Goal: Information Seeking & Learning: Learn about a topic

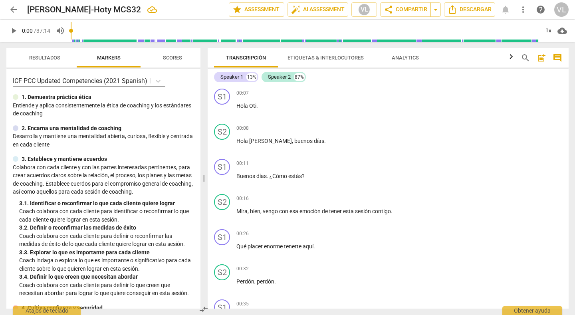
scroll to position [775, 0]
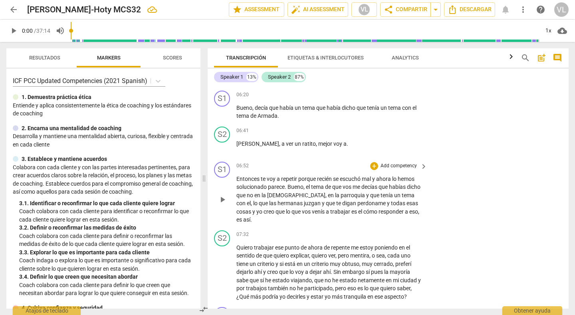
click at [222, 195] on span "play_arrow" at bounding box center [223, 200] width 10 height 10
click at [221, 195] on span "pause" at bounding box center [223, 200] width 10 height 10
type input "453"
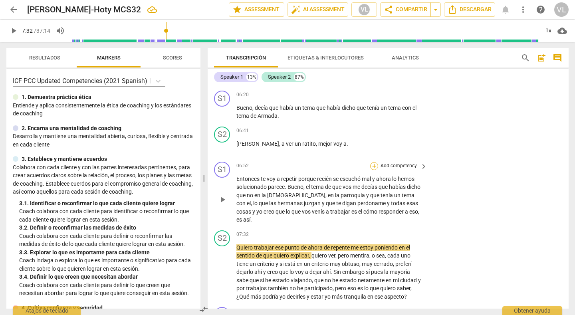
click at [371, 162] on div "+" at bounding box center [374, 166] width 8 height 8
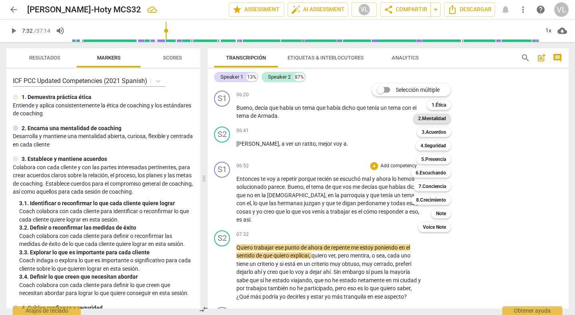
click at [431, 116] on b "2.Mentalidad" at bounding box center [432, 119] width 28 height 10
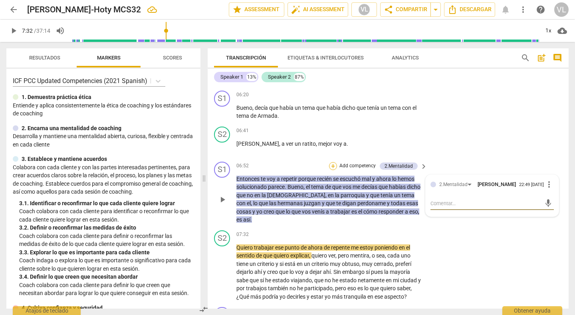
click at [330, 162] on div "+" at bounding box center [333, 166] width 8 height 8
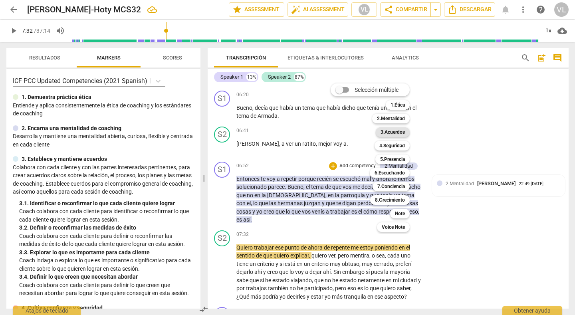
click at [385, 133] on b "3.Acuerdos" at bounding box center [393, 132] width 24 height 10
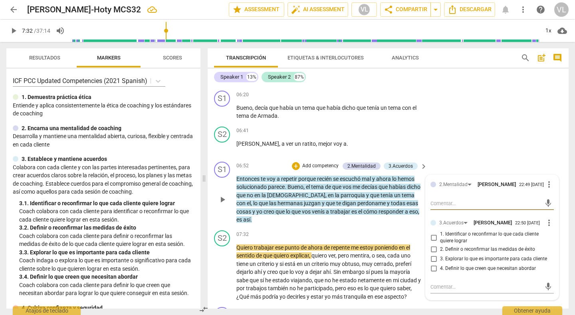
click at [432, 254] on input "3. Explorar lo que es importante para cada cliente" at bounding box center [433, 259] width 13 height 10
checkbox input "true"
click at [457, 143] on div "S2 play_arrow pause 06:41 + Add competency keyboard_arrow_right [PERSON_NAME] ,…" at bounding box center [388, 140] width 361 height 35
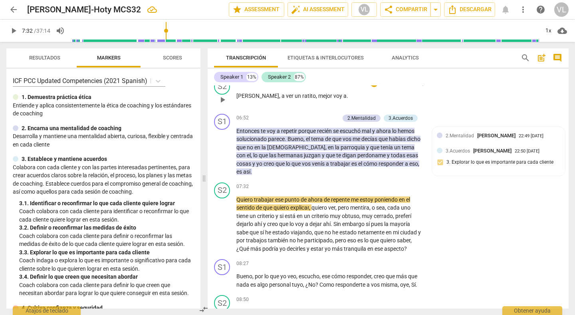
scroll to position [839, 0]
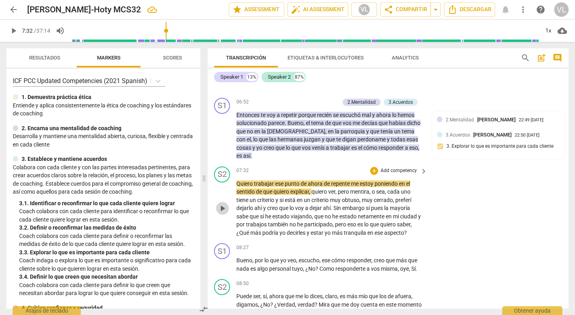
click at [223, 204] on span "play_arrow" at bounding box center [223, 209] width 10 height 10
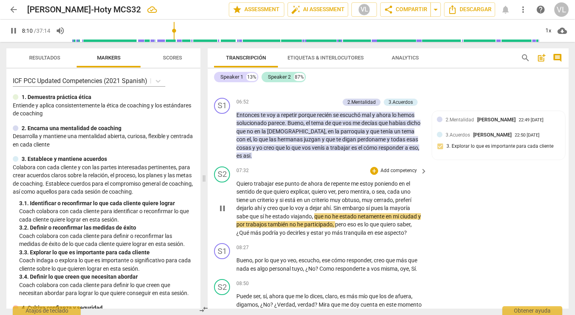
click at [483, 208] on div "S2 play_arrow pause 07:32 + Add competency keyboard_arrow_right Quiero trabajar…" at bounding box center [388, 201] width 361 height 77
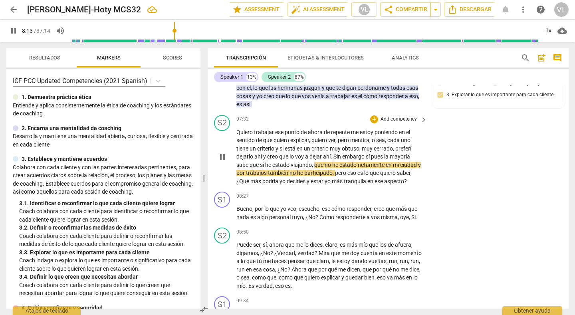
scroll to position [902, 0]
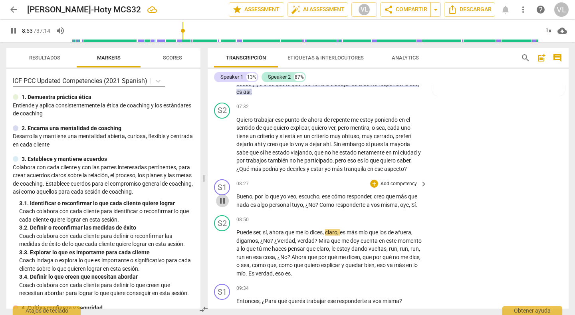
click at [220, 196] on span "pause" at bounding box center [223, 201] width 10 height 10
type input "534"
click at [398, 202] on span "," at bounding box center [399, 205] width 2 height 6
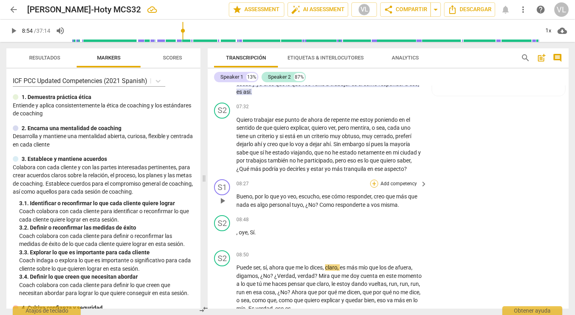
click at [373, 180] on div "+" at bounding box center [374, 184] width 8 height 8
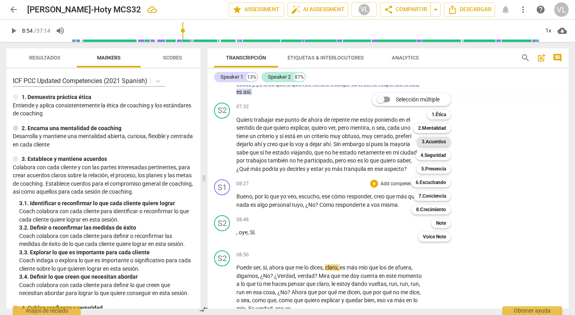
click at [428, 143] on b "3.Acuerdos" at bounding box center [434, 142] width 24 height 10
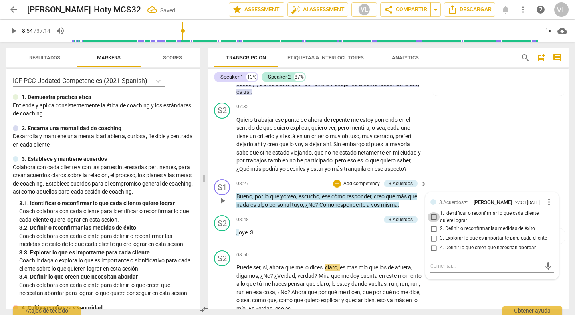
click at [433, 213] on input "1. Identificar o reconfirmar lo que cada cliente quiere lograr" at bounding box center [433, 218] width 13 height 10
checkbox input "true"
click at [222, 196] on span "play_arrow" at bounding box center [223, 201] width 10 height 10
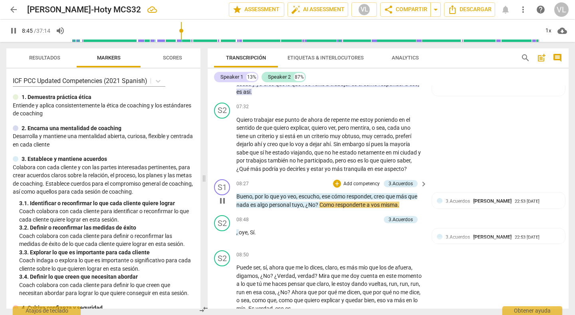
click at [401, 193] on p "Bueno , por lo que yo veo , escucho , ese cómo responder , creo que más que nad…" at bounding box center [330, 201] width 187 height 16
click at [221, 196] on span "pause" at bounding box center [223, 201] width 10 height 10
type input "530"
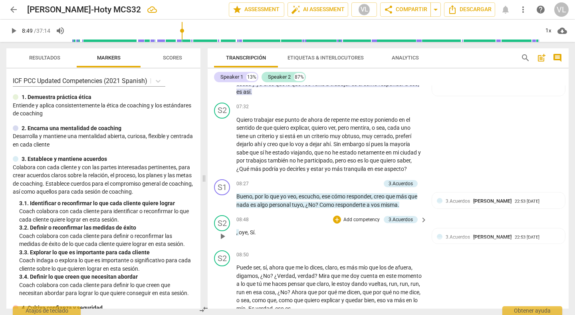
click at [238, 229] on span "," at bounding box center [238, 232] width 2 height 6
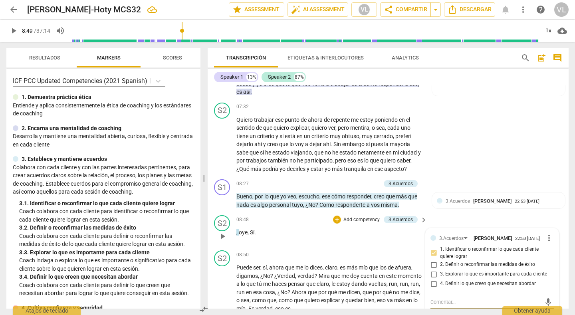
click at [239, 229] on span "oye" at bounding box center [243, 232] width 9 height 6
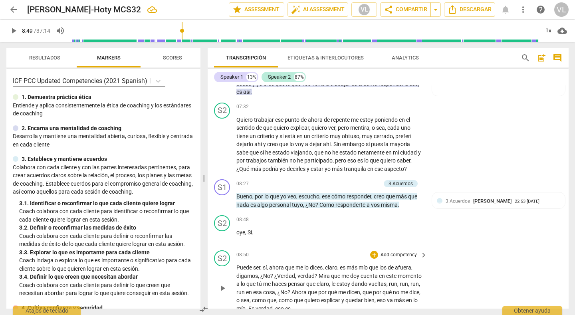
click at [481, 258] on div "S2 play_arrow pause 08:50 + Add competency keyboard_arrow_right Puede ser , sí …" at bounding box center [388, 281] width 361 height 69
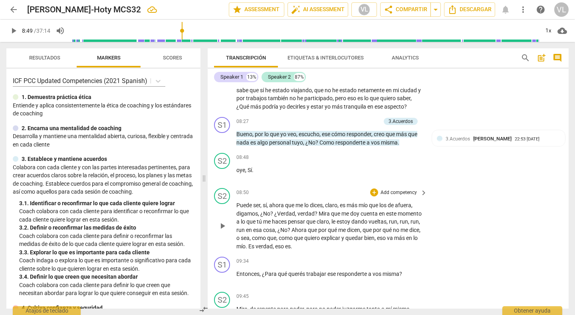
scroll to position [966, 0]
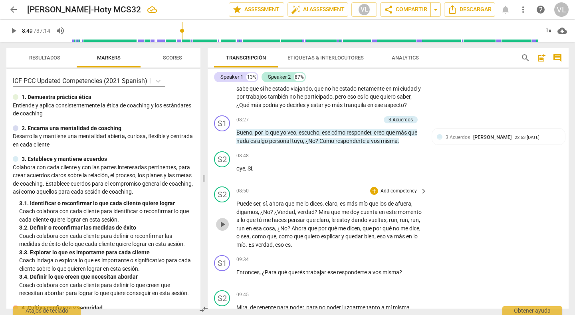
click at [223, 220] on span "play_arrow" at bounding box center [223, 225] width 10 height 10
click at [260, 201] on span "," at bounding box center [261, 204] width 2 height 6
type input "537"
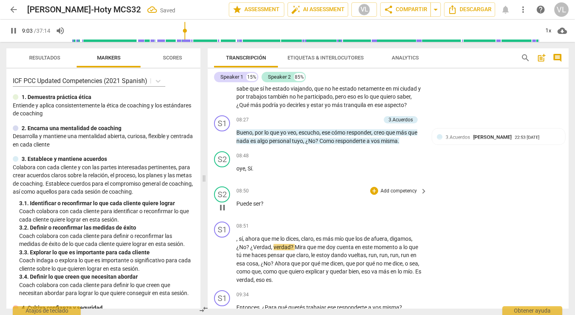
click at [237, 201] on span "Puede" at bounding box center [245, 204] width 17 height 6
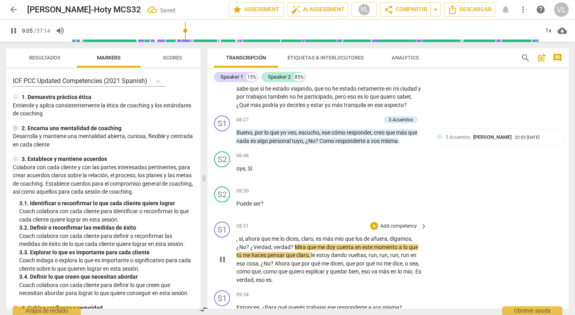
type input "545"
click at [222, 255] on span "pause" at bounding box center [223, 260] width 10 height 10
type input "551"
click at [373, 187] on div "+" at bounding box center [374, 191] width 8 height 8
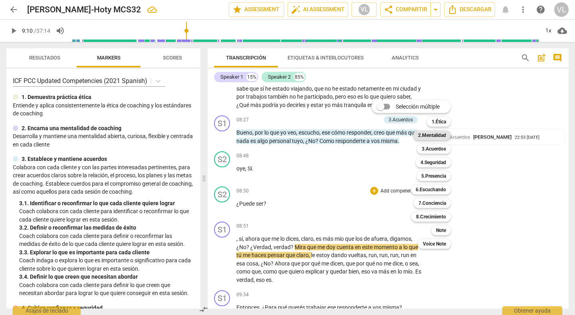
click at [425, 134] on b "2.Mentalidad" at bounding box center [432, 136] width 28 height 10
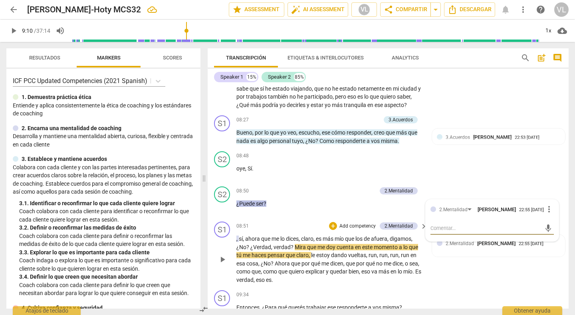
click at [239, 236] on span "sí" at bounding box center [241, 239] width 4 height 6
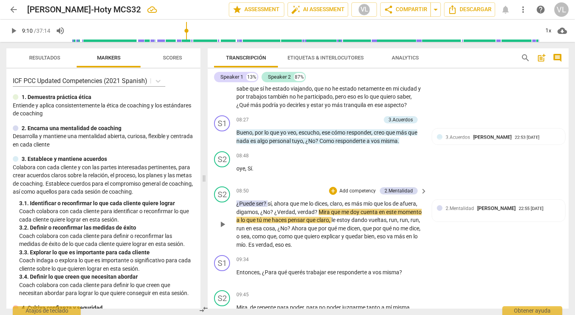
click at [268, 201] on span "sí" at bounding box center [270, 204] width 4 height 6
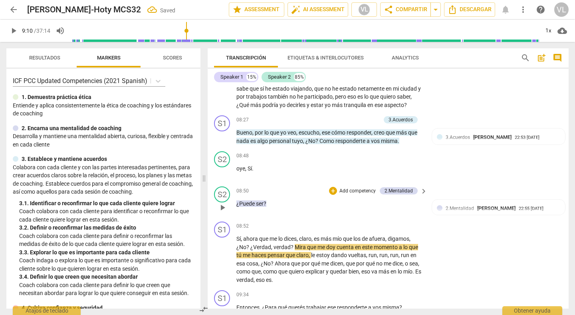
click at [293, 192] on div "08:50 + Add competency 2.Mentalidad keyboard_arrow_right ¿Puede ser ?" at bounding box center [333, 201] width 192 height 29
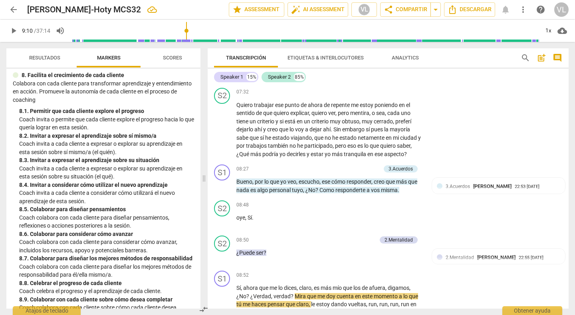
scroll to position [924, 0]
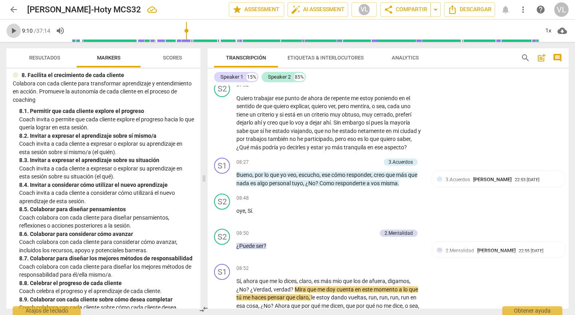
click at [11, 30] on span "play_arrow" at bounding box center [14, 31] width 10 height 10
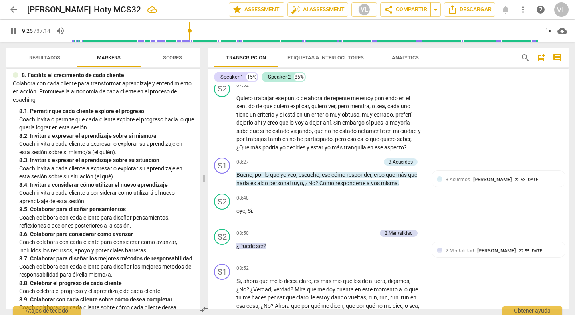
click at [154, 181] on p "Coach invita a cada cliente a expresar o explorar su aprendizaje en esta sesión…" at bounding box center [106, 173] width 175 height 16
click at [13, 34] on span "pause" at bounding box center [14, 31] width 10 height 10
click at [12, 31] on span "play_arrow" at bounding box center [14, 31] width 10 height 10
click at [12, 31] on span "pause" at bounding box center [14, 31] width 10 height 10
click at [12, 31] on span "play_arrow" at bounding box center [14, 31] width 10 height 10
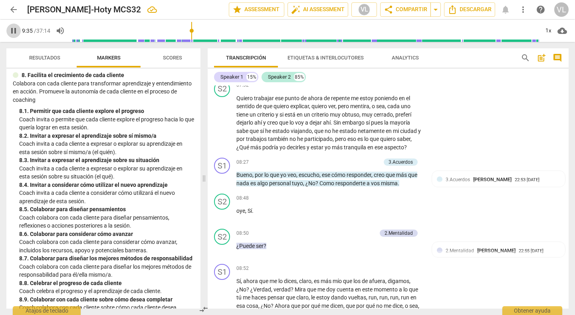
scroll to position [1169, 0]
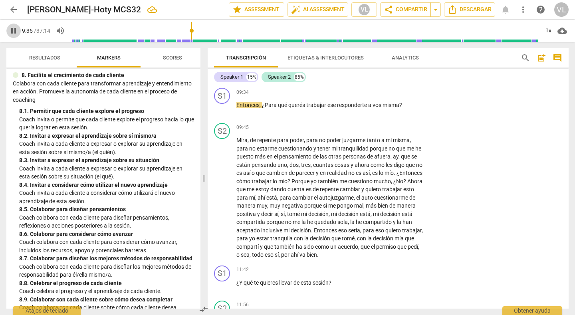
click at [12, 31] on span "pause" at bounding box center [14, 31] width 10 height 10
type input "575"
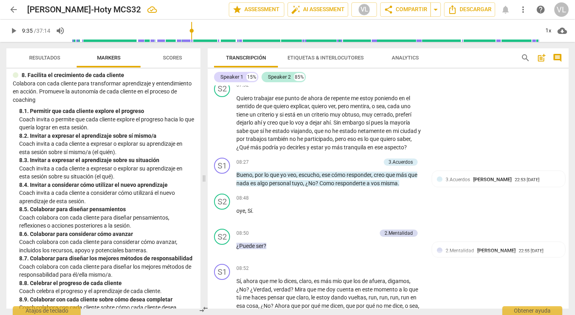
scroll to position [903, 0]
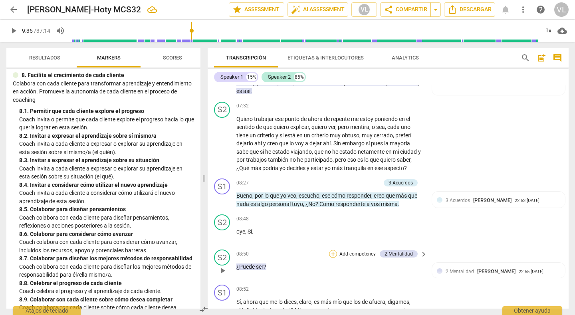
click at [332, 250] on div "+" at bounding box center [333, 254] width 8 height 8
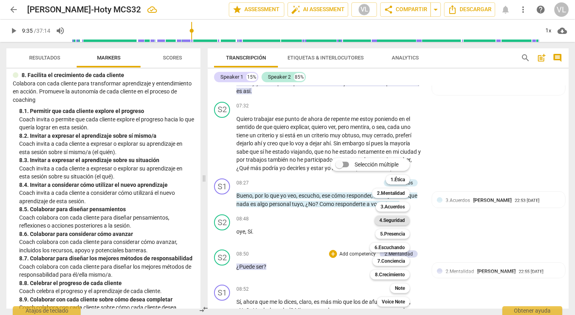
click at [387, 218] on b "4.Seguridad" at bounding box center [393, 221] width 26 height 10
